Goal: Navigation & Orientation: Find specific page/section

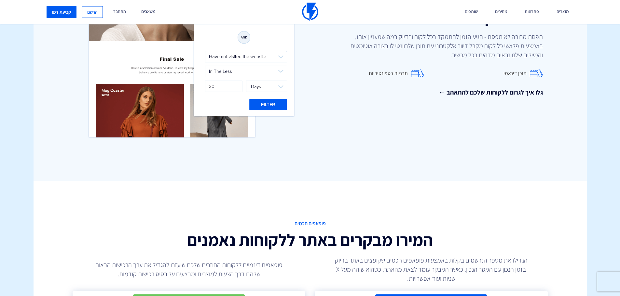
scroll to position [976, 0]
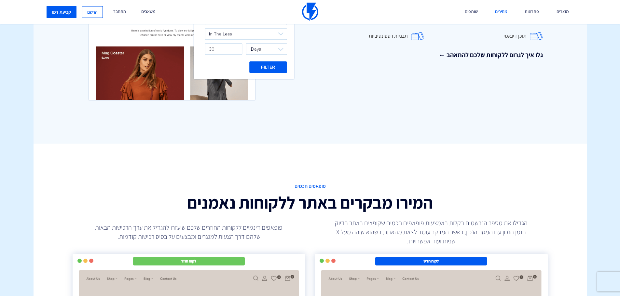
click at [500, 10] on link "מחירים" at bounding box center [501, 12] width 22 height 24
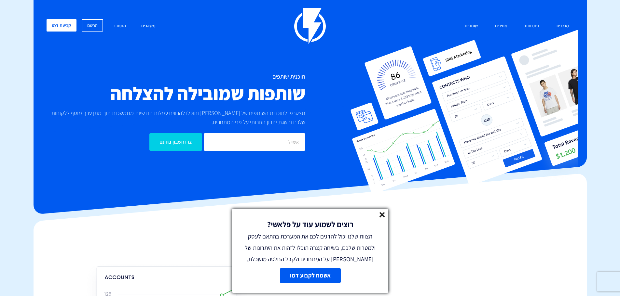
click at [380, 215] on icon at bounding box center [382, 215] width 6 height 6
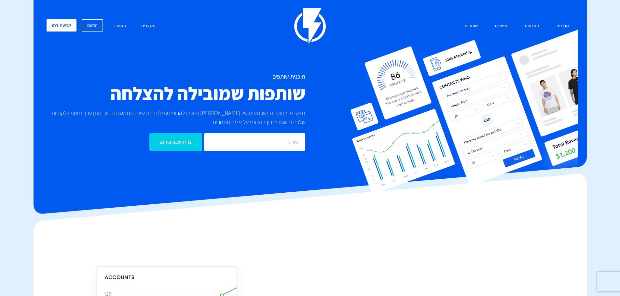
click at [283, 119] on p "תצטרפו לתוכנית השותפים של פלאשי ותוכלו להרוויח עמלות חודשיות מתמשכות תוך מתן ער…" at bounding box center [178, 118] width 254 height 18
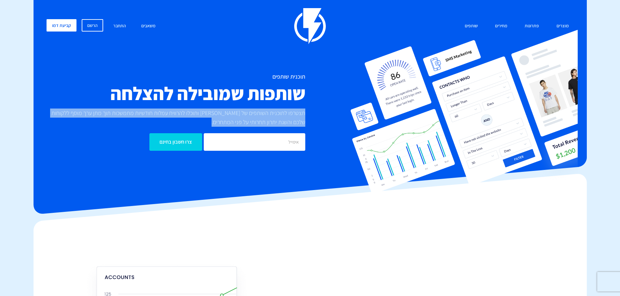
click at [283, 119] on p "תצטרפו לתוכנית השותפים של פלאשי ותוכלו להרוויח עמלות חודשיות מתמשכות תוך מתן ער…" at bounding box center [178, 118] width 254 height 18
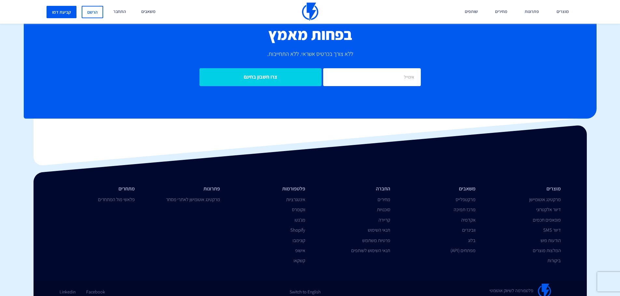
scroll to position [2138, 0]
